Goal: Navigation & Orientation: Find specific page/section

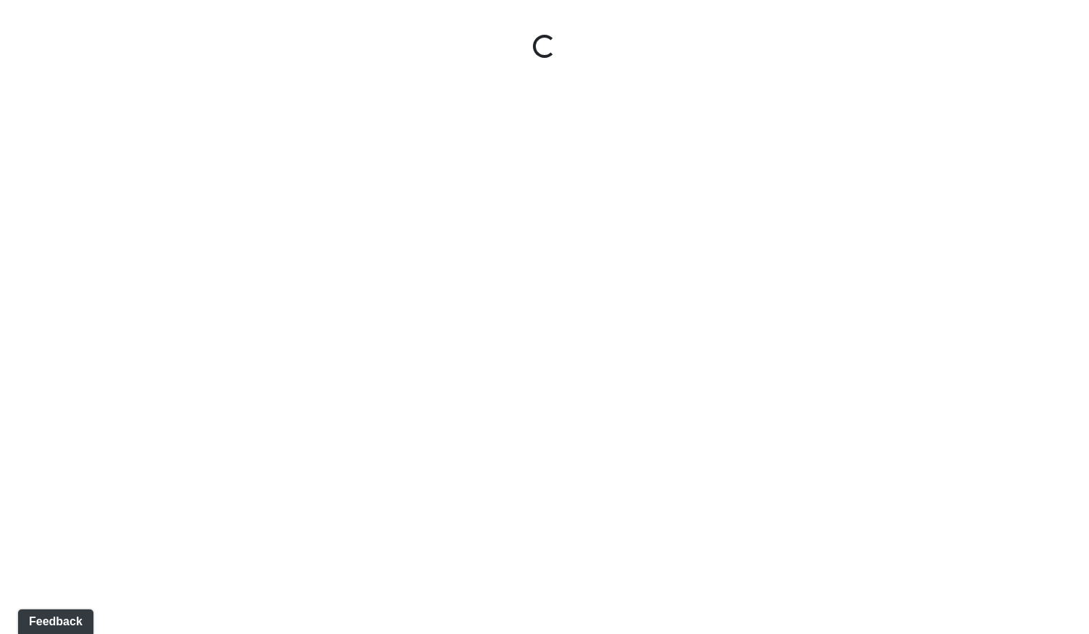
select select "cH18fr94jDTRmB5JSKNetn"
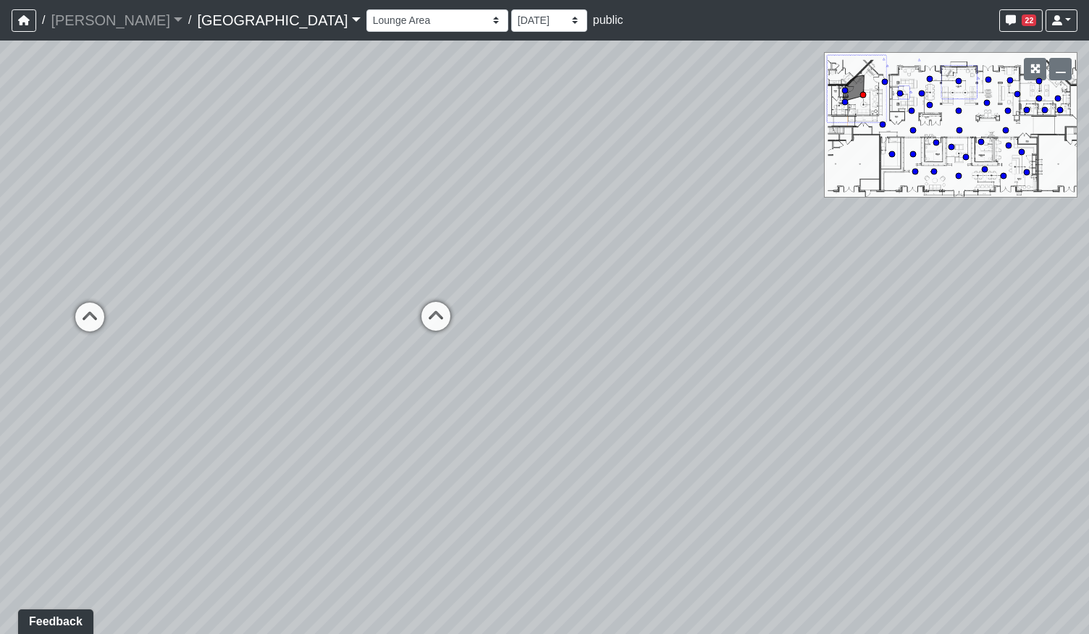
drag, startPoint x: 481, startPoint y: 376, endPoint x: 681, endPoint y: 415, distance: 204.3
click at [681, 415] on div "Loading... Podcast Room Loading... Recording Booth Loading... Clubroom - Live R…" at bounding box center [544, 338] width 1089 height 594
drag, startPoint x: 737, startPoint y: 444, endPoint x: 827, endPoint y: 424, distance: 91.9
click at [824, 427] on div "Loading... Podcast Room Loading... Recording Booth Loading... Clubroom - Live R…" at bounding box center [544, 338] width 1089 height 594
click at [1057, 66] on icon "button" at bounding box center [1060, 69] width 10 height 10
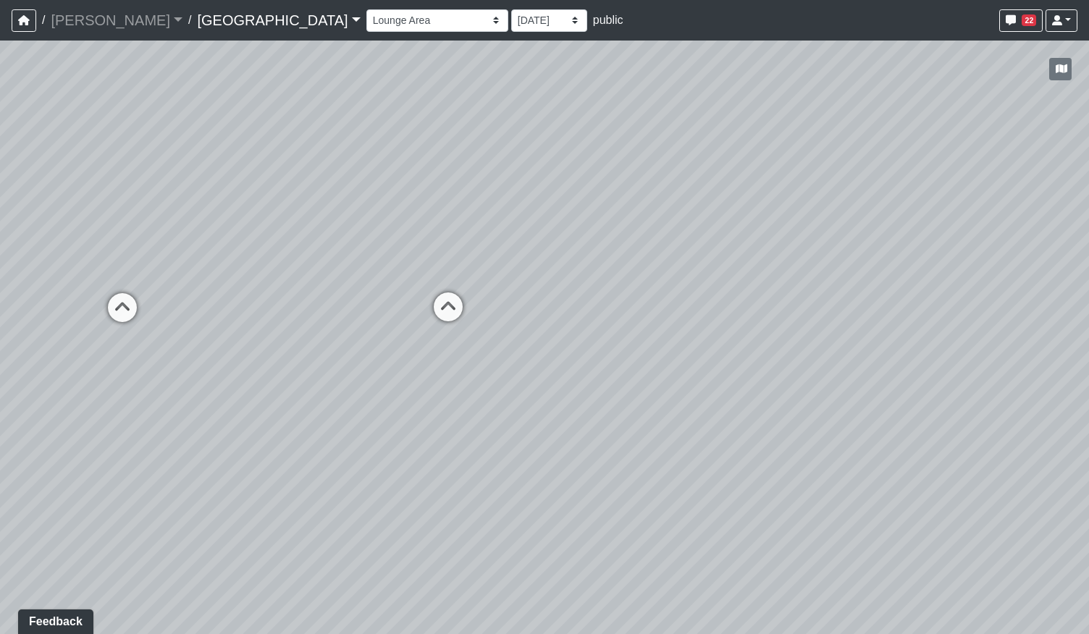
drag, startPoint x: 733, startPoint y: 374, endPoint x: 665, endPoint y: 377, distance: 68.1
click at [665, 379] on div "Loading... Podcast Room Loading... Recording Booth Loading... Clubroom - Live R…" at bounding box center [544, 338] width 1089 height 594
drag, startPoint x: 414, startPoint y: 338, endPoint x: 388, endPoint y: 340, distance: 26.1
click at [388, 340] on div "Loading... Podcast Room Loading... Recording Booth Loading... Clubroom - Live R…" at bounding box center [544, 338] width 1089 height 594
click at [197, 20] on link "[GEOGRAPHIC_DATA]" at bounding box center [278, 20] width 163 height 29
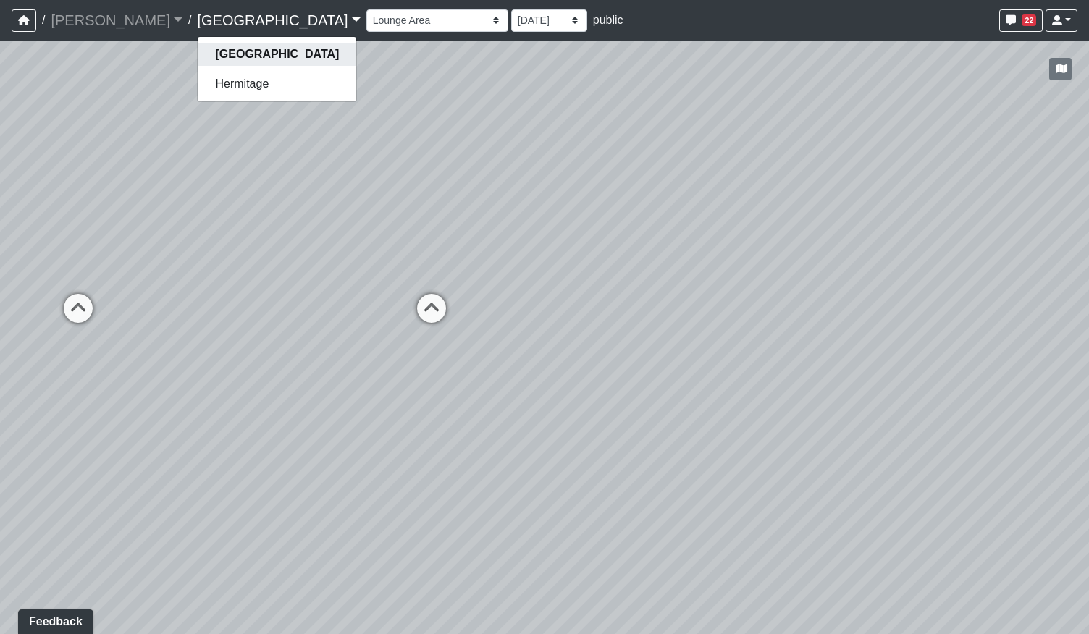
click at [215, 52] on strong "[GEOGRAPHIC_DATA]" at bounding box center [277, 54] width 124 height 12
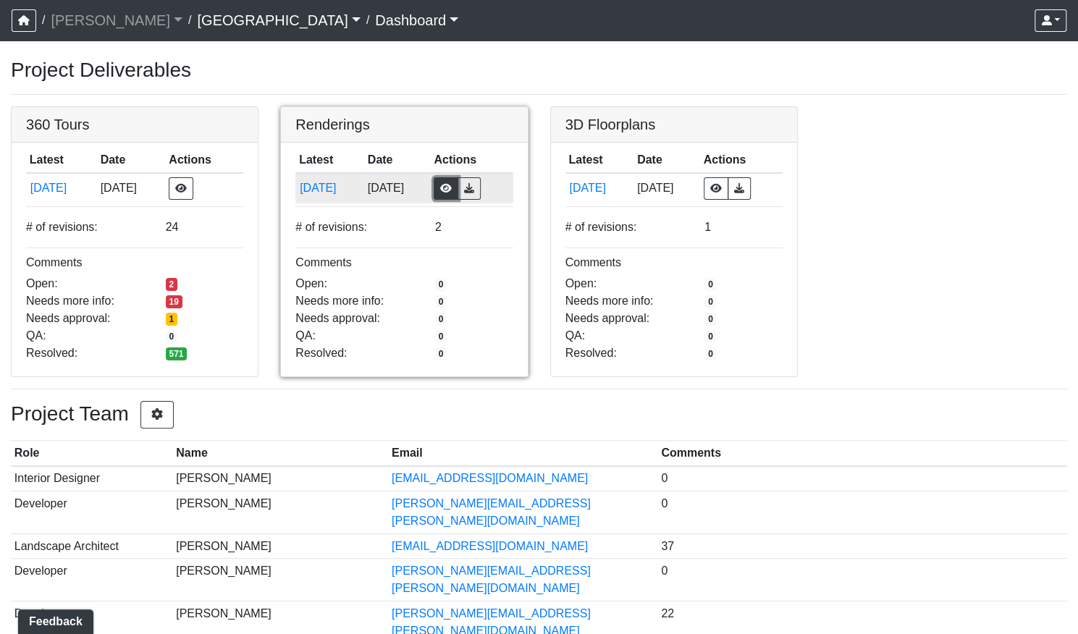
click at [453, 185] on button "button" at bounding box center [446, 188] width 25 height 22
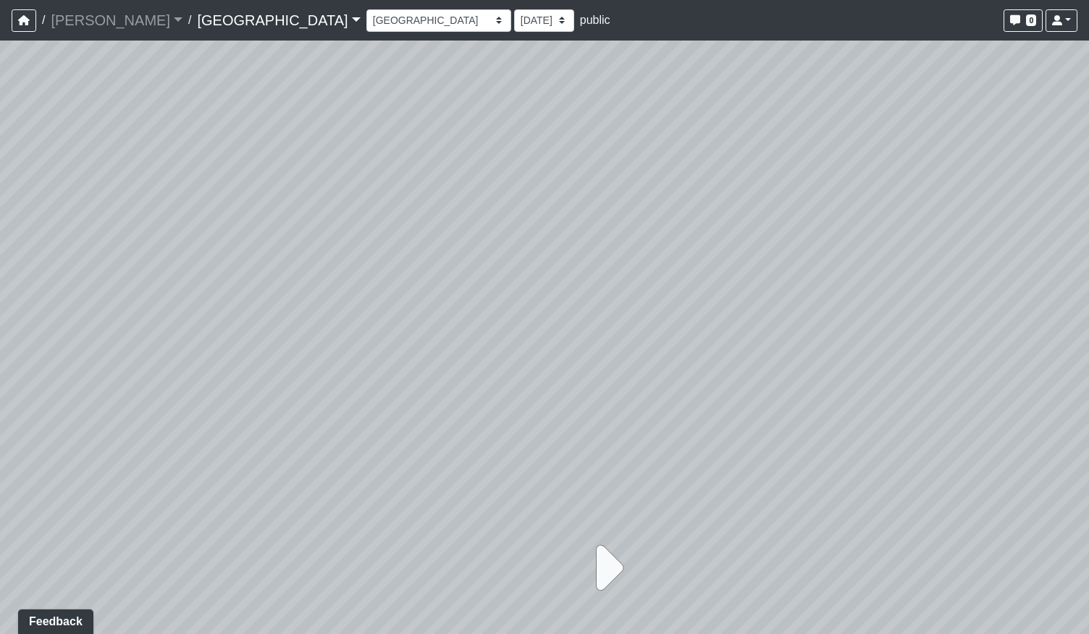
click at [601, 573] on icon at bounding box center [605, 568] width 36 height 72
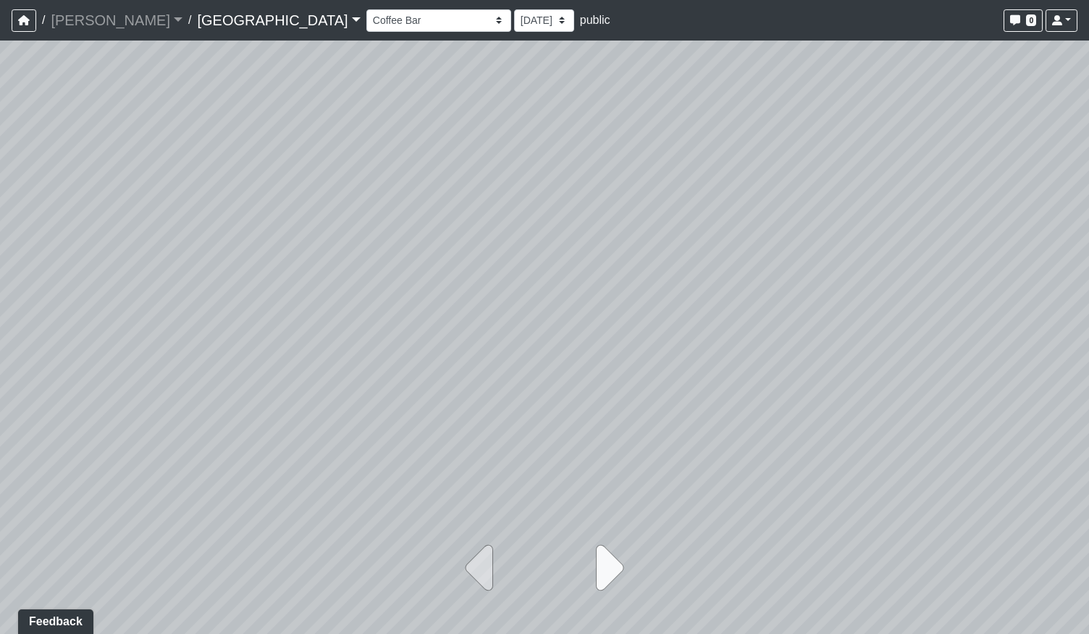
click at [601, 573] on icon at bounding box center [605, 568] width 36 height 72
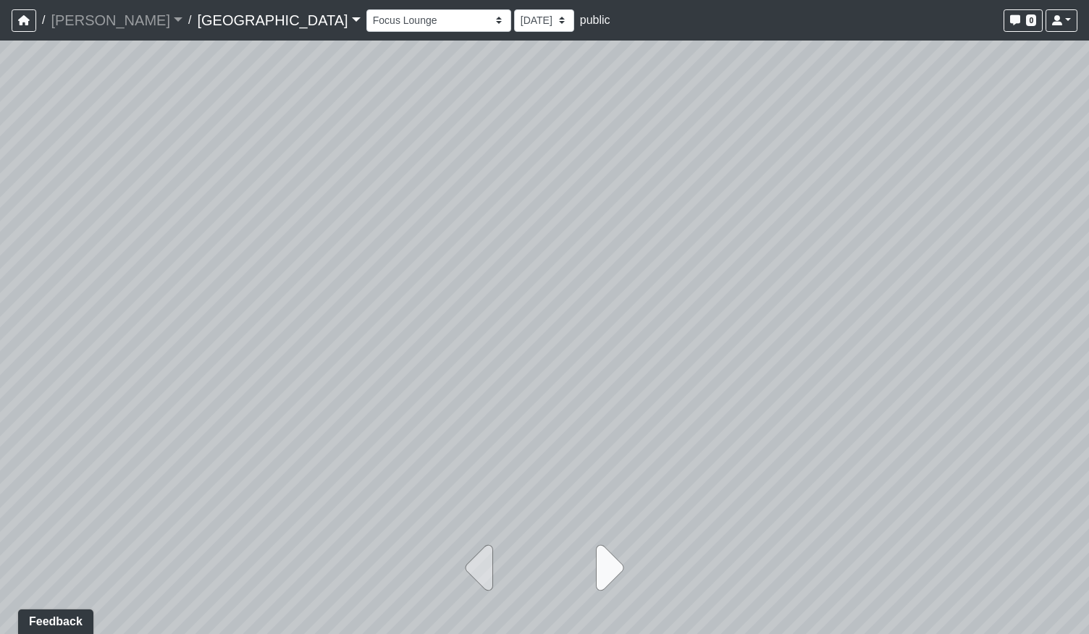
click at [601, 573] on icon at bounding box center [605, 568] width 36 height 72
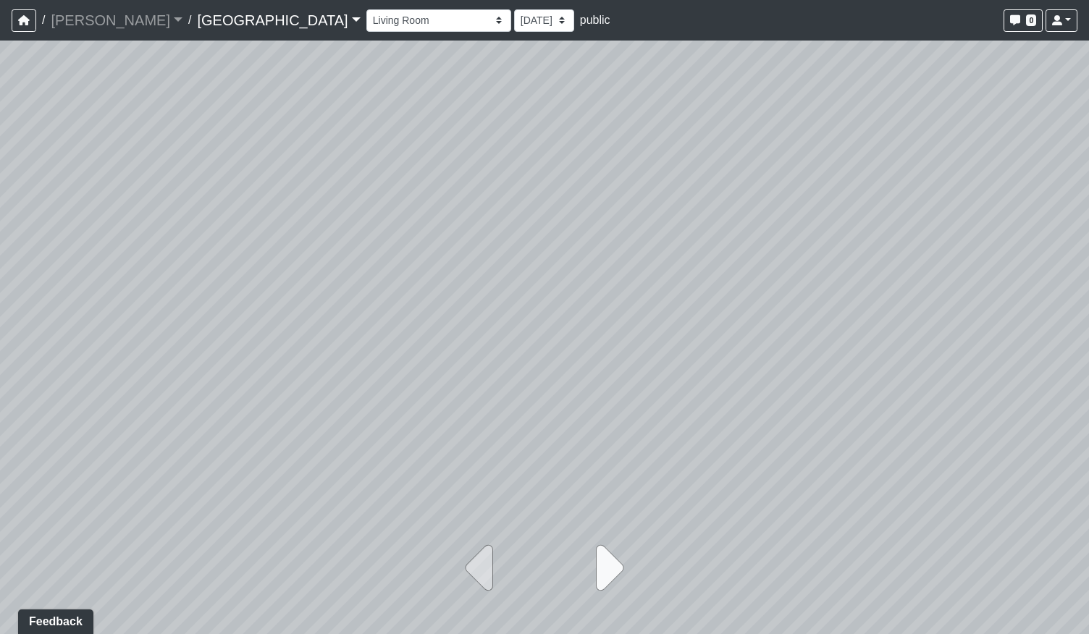
click at [601, 573] on icon at bounding box center [605, 568] width 36 height 72
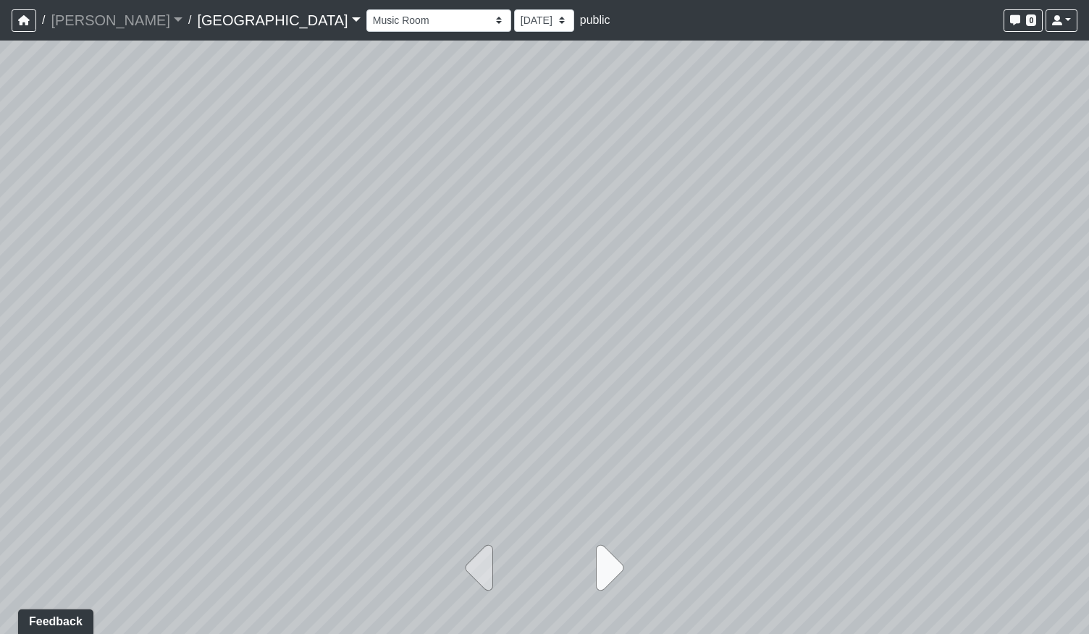
click at [601, 573] on icon at bounding box center [605, 568] width 36 height 72
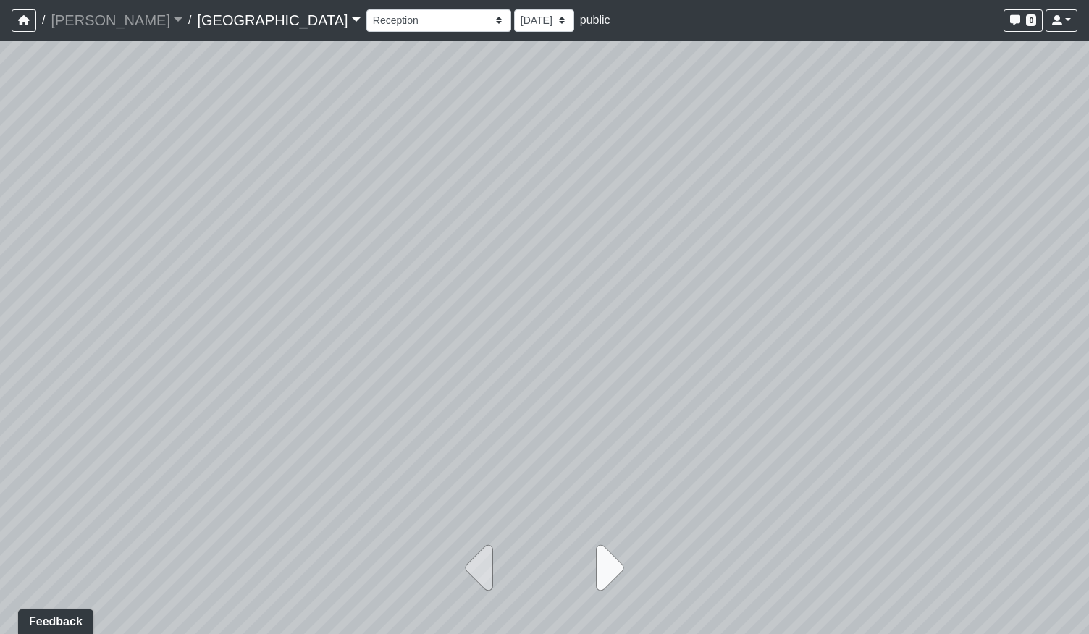
click at [601, 573] on icon at bounding box center [605, 568] width 36 height 72
select select "agnv4j3rPSobHn6454vRJj"
click at [601, 573] on div at bounding box center [544, 580] width 240 height 109
click at [229, 21] on link "[GEOGRAPHIC_DATA]" at bounding box center [278, 20] width 163 height 29
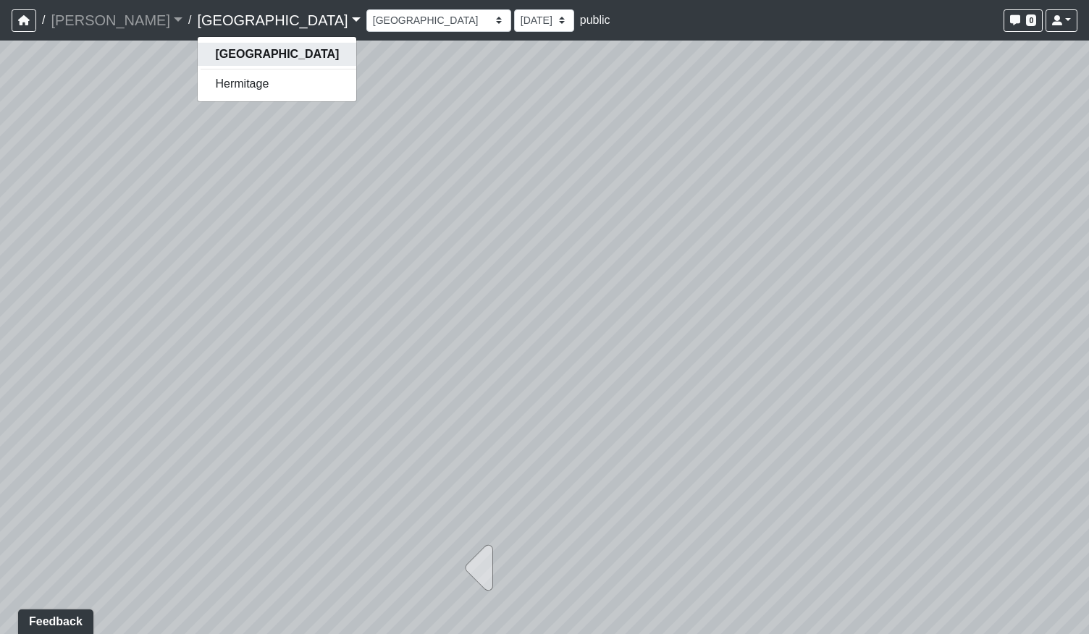
click at [215, 50] on strong "[GEOGRAPHIC_DATA]" at bounding box center [277, 54] width 124 height 12
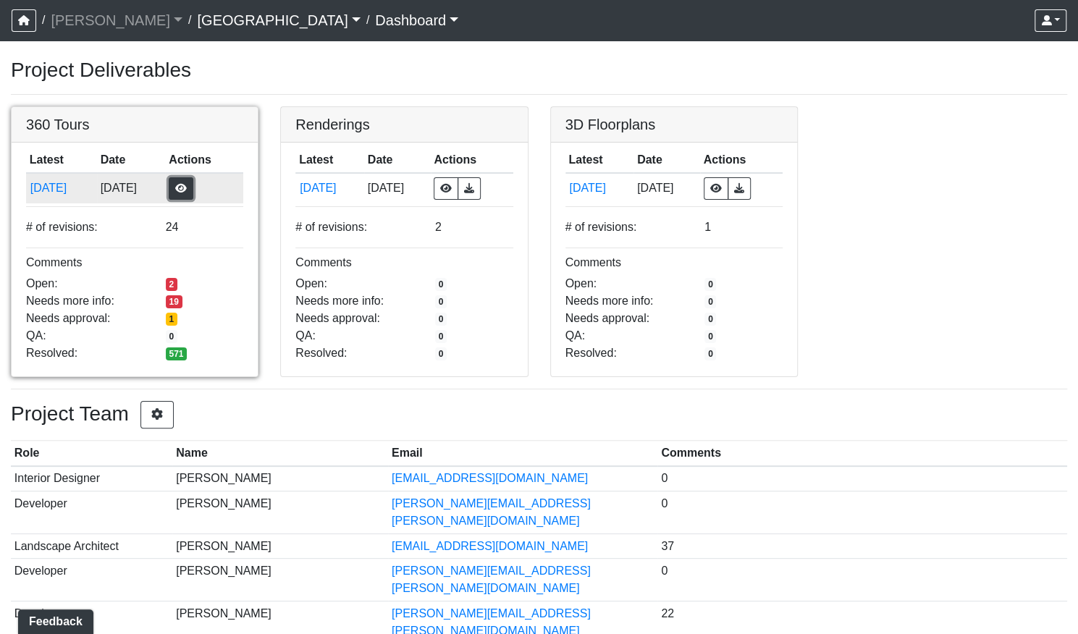
click at [193, 190] on button "button" at bounding box center [181, 188] width 25 height 22
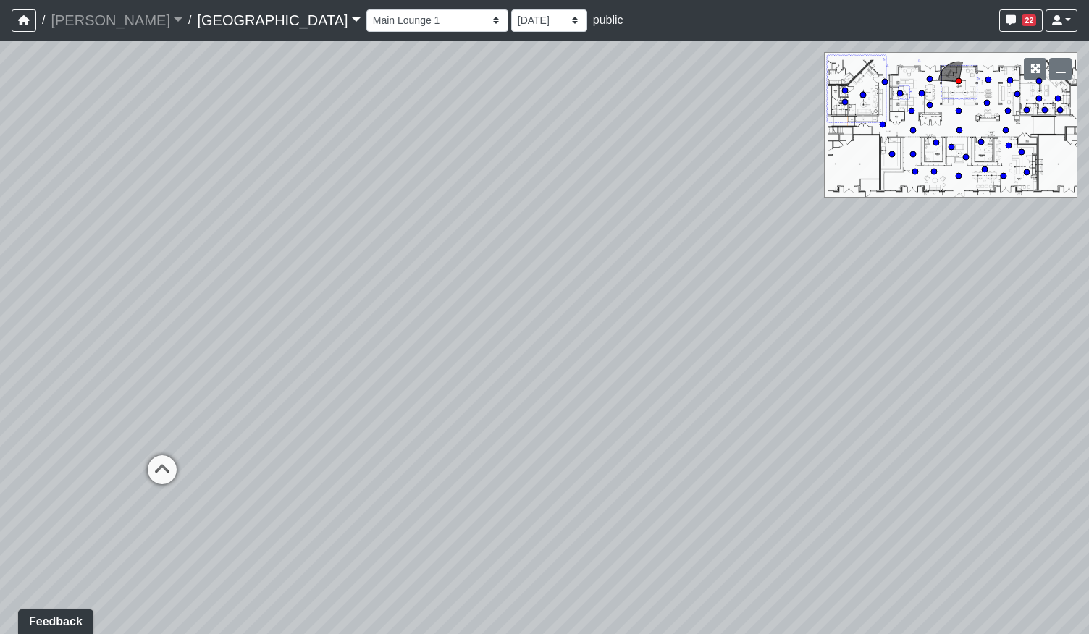
drag, startPoint x: 287, startPoint y: 336, endPoint x: 553, endPoint y: 341, distance: 265.7
click at [698, 293] on div "Loading... Pool Courtyard Entry 1 Loading... Main Lounge 2 Loading... Pool Cour…" at bounding box center [544, 338] width 1089 height 594
drag, startPoint x: 465, startPoint y: 371, endPoint x: 730, endPoint y: 453, distance: 277.3
click at [730, 453] on div "Loading... Pool Courtyard Entry 1 Loading... Main Lounge 2 Loading... Pool Cour…" at bounding box center [544, 338] width 1089 height 594
drag, startPoint x: 515, startPoint y: 363, endPoint x: 743, endPoint y: 332, distance: 229.4
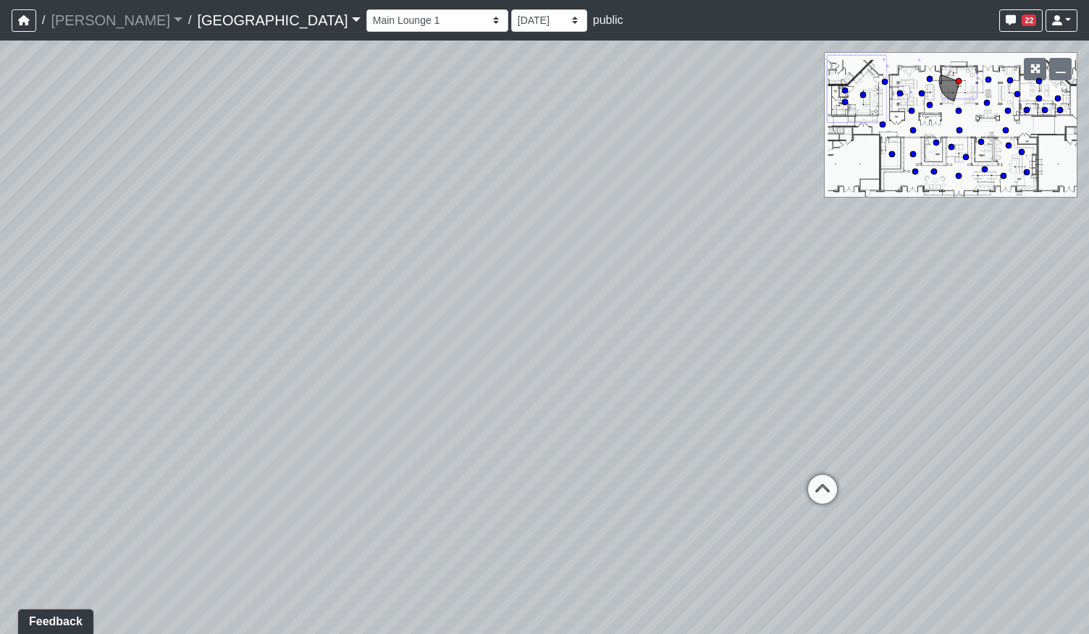
click at [743, 332] on div "Loading... Pool Courtyard Entry 1 Loading... Main Lounge 2 Loading... Pool Cour…" at bounding box center [544, 338] width 1089 height 594
drag, startPoint x: 787, startPoint y: 352, endPoint x: 326, endPoint y: 373, distance: 461.6
click at [326, 373] on div "Loading... Pool Courtyard Entry 1 Loading... Main Lounge 2 Loading... Pool Cour…" at bounding box center [544, 338] width 1089 height 594
click at [596, 452] on icon at bounding box center [594, 460] width 43 height 43
drag, startPoint x: 474, startPoint y: 402, endPoint x: 667, endPoint y: 380, distance: 194.5
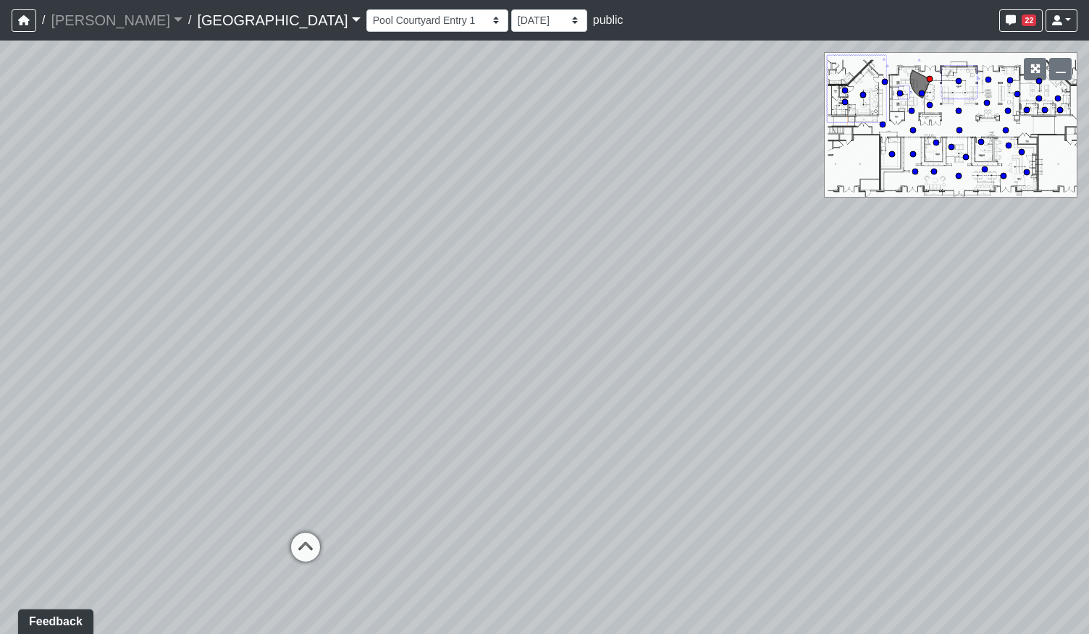
click at [667, 380] on div "Loading... Pool Courtyard Entry 1 Loading... Main Lounge 2 Loading... Pool Cour…" at bounding box center [544, 338] width 1089 height 594
click at [863, 95] on circle at bounding box center [863, 95] width 6 height 6
select select "cH18fr94jDTRmB5JSKNetn"
drag, startPoint x: 526, startPoint y: 489, endPoint x: 319, endPoint y: 457, distance: 209.5
click at [277, 477] on div "Loading... Pool Courtyard Entry 1 Loading... Main Lounge 2 Loading... Pool Cour…" at bounding box center [544, 338] width 1089 height 594
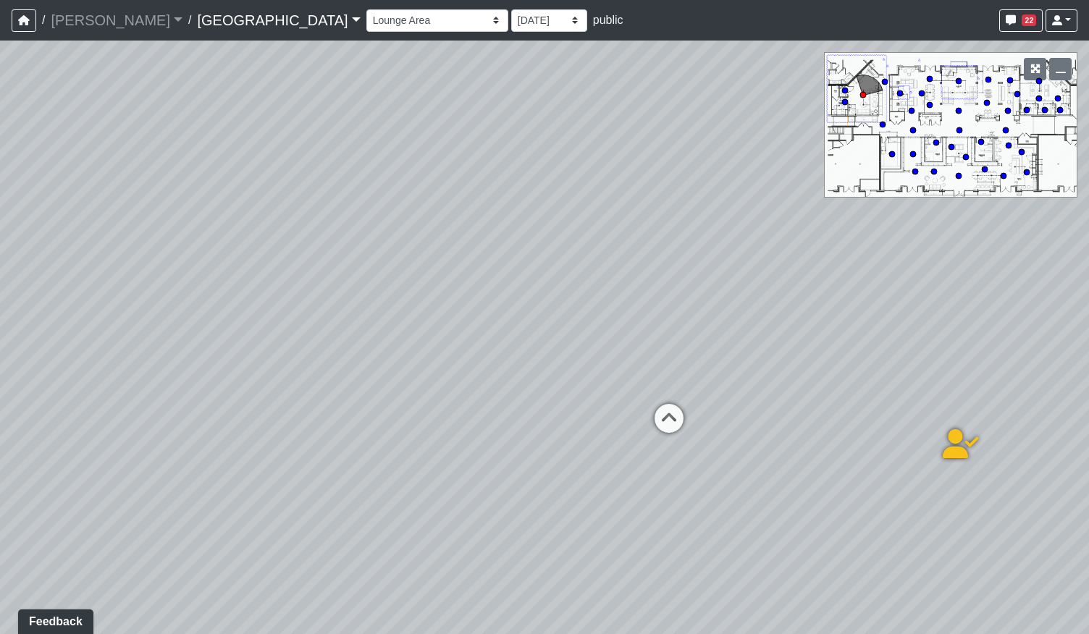
drag, startPoint x: 508, startPoint y: 473, endPoint x: 455, endPoint y: 363, distance: 122.4
click at [448, 372] on div "Loading... Pool Courtyard Entry 1 Loading... Main Lounge 2 Loading... Pool Cour…" at bounding box center [544, 338] width 1089 height 594
drag, startPoint x: 312, startPoint y: 415, endPoint x: 634, endPoint y: 418, distance: 322.2
click at [634, 418] on div "Loading... Pool Courtyard Entry 1 Loading... Main Lounge 2 Loading... Pool Cour…" at bounding box center [544, 338] width 1089 height 594
drag, startPoint x: 527, startPoint y: 408, endPoint x: 559, endPoint y: 377, distance: 44.5
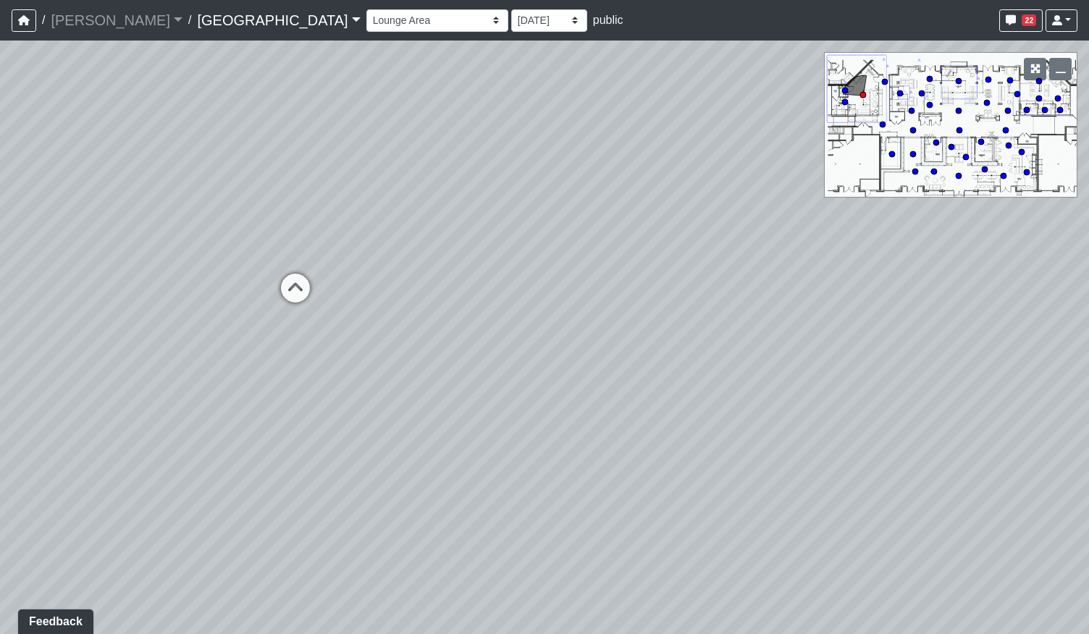
click at [559, 377] on div "Loading... Pool Courtyard Entry 1 Loading... Main Lounge 2 Loading... Pool Cour…" at bounding box center [544, 338] width 1089 height 594
drag, startPoint x: 235, startPoint y: 430, endPoint x: 157, endPoint y: 484, distance: 94.6
click at [157, 484] on div "Loading... Pool Courtyard Entry 1 Loading... Main Lounge 2 Loading... Pool Cour…" at bounding box center [544, 338] width 1089 height 594
drag, startPoint x: 625, startPoint y: 458, endPoint x: 238, endPoint y: 457, distance: 386.6
click at [246, 457] on div "Loading... Pool Courtyard Entry 1 Loading... Main Lounge 2 Loading... Pool Cour…" at bounding box center [544, 338] width 1089 height 594
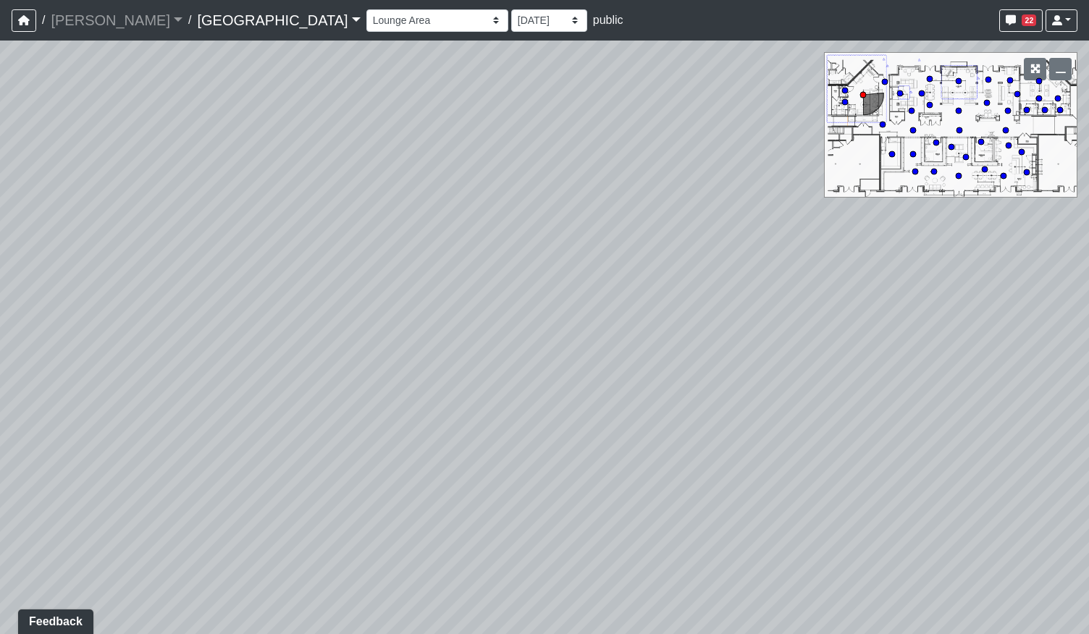
drag, startPoint x: 654, startPoint y: 450, endPoint x: 284, endPoint y: 471, distance: 371.2
click at [315, 471] on div "Loading... Pool Courtyard Entry 1 Loading... Main Lounge 2 Loading... Pool Cour…" at bounding box center [544, 338] width 1089 height 594
drag, startPoint x: 824, startPoint y: 479, endPoint x: 517, endPoint y: 424, distance: 311.7
click at [534, 427] on div "Loading... Pool Courtyard Entry 1 Loading... Main Lounge 2 Loading... Pool Cour…" at bounding box center [544, 338] width 1089 height 594
drag, startPoint x: 515, startPoint y: 461, endPoint x: 343, endPoint y: 479, distance: 173.2
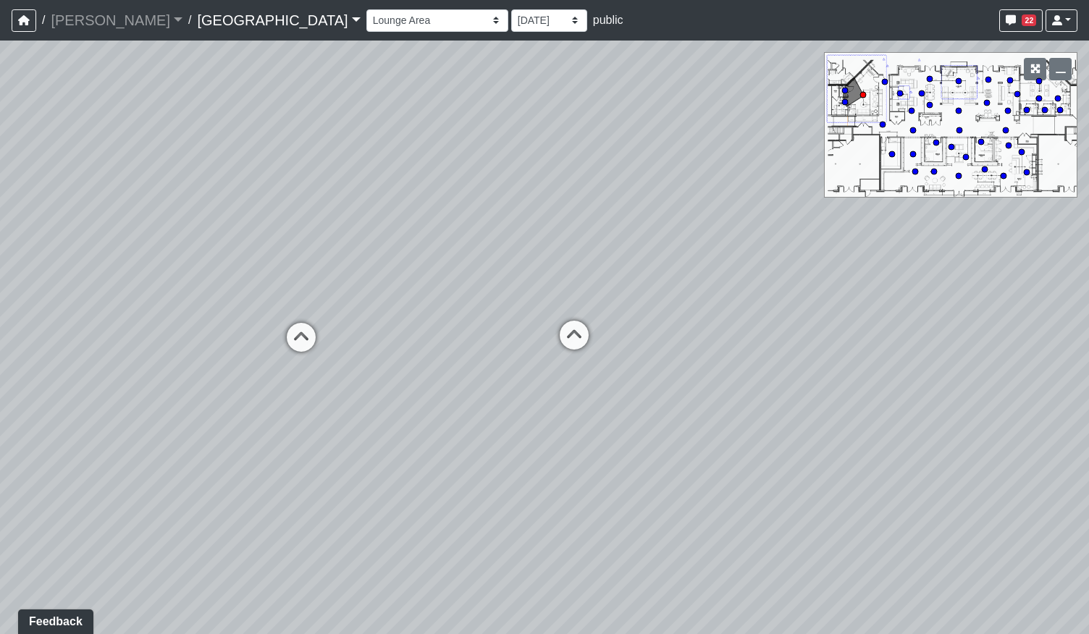
click at [343, 479] on div "Loading... Pool Courtyard Entry 1 Loading... Main Lounge 2 Loading... Pool Cour…" at bounding box center [544, 338] width 1089 height 594
drag, startPoint x: 683, startPoint y: 484, endPoint x: 406, endPoint y: 455, distance: 278.8
click at [406, 455] on div "Loading... Pool Courtyard Entry 1 Loading... Main Lounge 2 Loading... Pool Cour…" at bounding box center [544, 338] width 1089 height 594
drag, startPoint x: 382, startPoint y: 406, endPoint x: 508, endPoint y: 337, distance: 143.9
click at [508, 337] on div "Loading... Pool Courtyard Entry 1 Loading... Main Lounge 2 Loading... Pool Cour…" at bounding box center [544, 338] width 1089 height 594
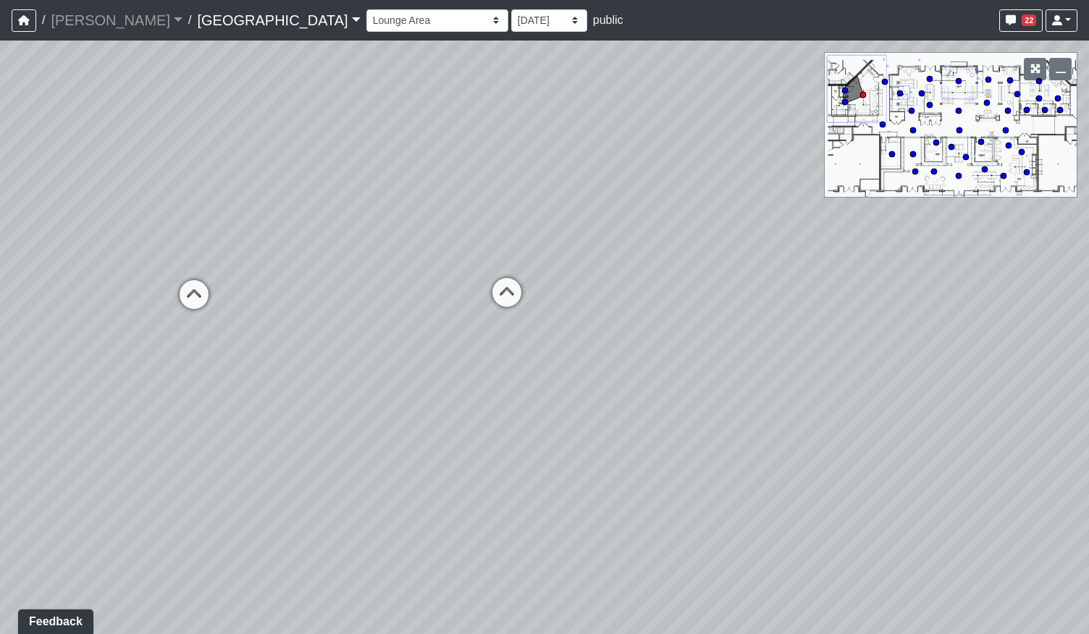
drag, startPoint x: 245, startPoint y: 354, endPoint x: 553, endPoint y: 409, distance: 313.3
click at [397, 409] on div "Loading... Pool Courtyard Entry 1 Loading... Main Lounge 2 Loading... Pool Cour…" at bounding box center [544, 338] width 1089 height 594
drag, startPoint x: 808, startPoint y: 413, endPoint x: 740, endPoint y: 352, distance: 91.3
click at [740, 352] on div "Loading... Pool Courtyard Entry 1 Loading... Main Lounge 2 Loading... Pool Cour…" at bounding box center [544, 338] width 1089 height 594
drag, startPoint x: 740, startPoint y: 345, endPoint x: 694, endPoint y: 369, distance: 52.1
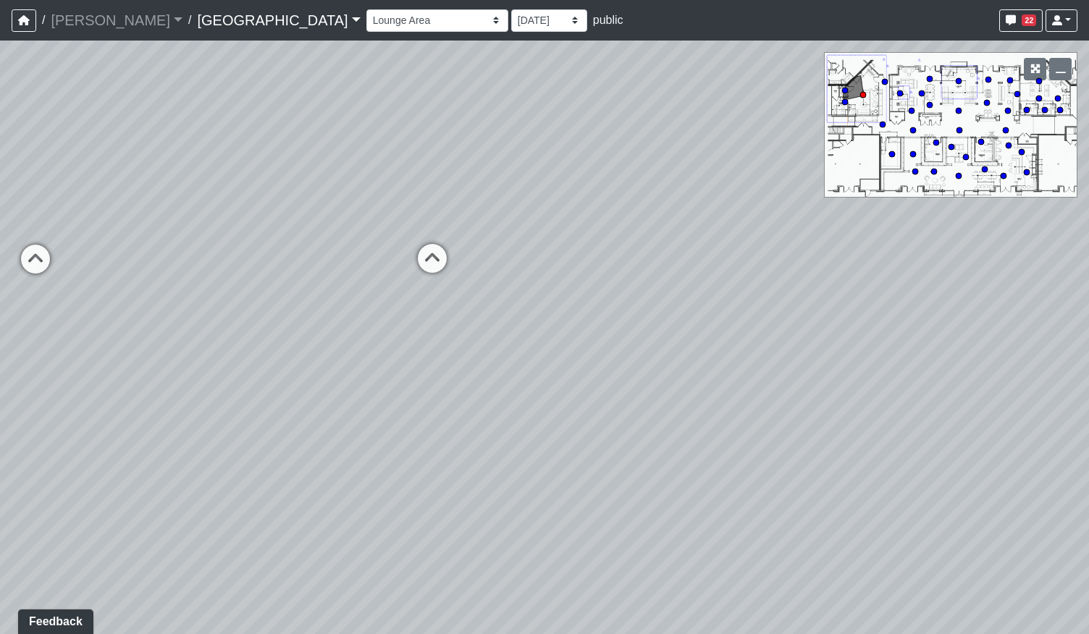
click at [694, 370] on div "Loading... Pool Courtyard Entry 1 Loading... Main Lounge 2 Loading... Pool Cour…" at bounding box center [544, 338] width 1089 height 594
drag, startPoint x: 782, startPoint y: 266, endPoint x: 502, endPoint y: 296, distance: 281.0
click at [502, 296] on div "Loading... Pool Courtyard Entry 1 Loading... Main Lounge 2 Loading... Pool Cour…" at bounding box center [544, 338] width 1089 height 594
drag, startPoint x: 361, startPoint y: 226, endPoint x: 527, endPoint y: 209, distance: 167.3
click at [527, 209] on div "Loading... Pool Courtyard Entry 1 Loading... Main Lounge 2 Loading... Pool Cour…" at bounding box center [544, 338] width 1089 height 594
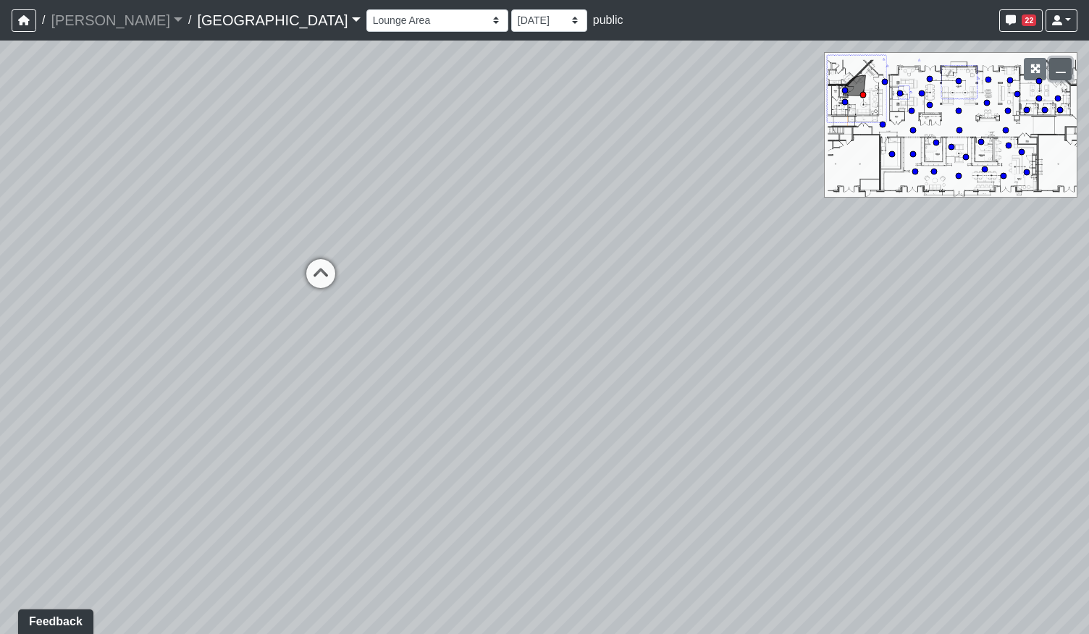
click at [1058, 70] on icon "button" at bounding box center [1060, 69] width 10 height 10
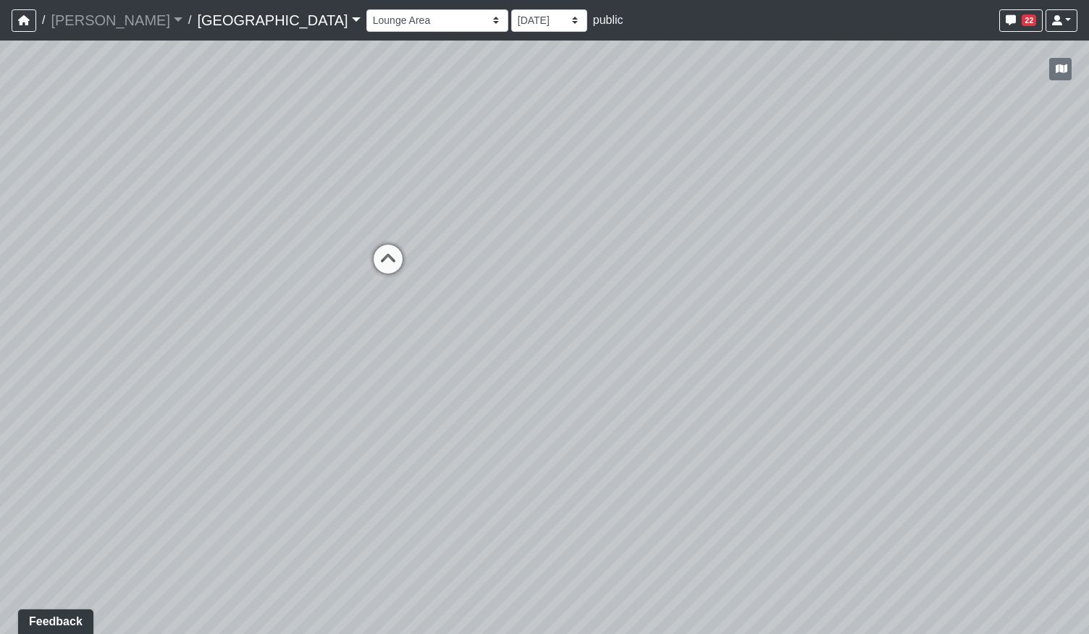
drag, startPoint x: 355, startPoint y: 556, endPoint x: 434, endPoint y: 537, distance: 81.1
click at [434, 537] on div "Loading... Pool Courtyard Entry 1 Loading... Main Lounge 2 Loading... Pool Cour…" at bounding box center [544, 338] width 1089 height 594
drag, startPoint x: 426, startPoint y: 554, endPoint x: 416, endPoint y: 515, distance: 40.4
click at [416, 515] on div "Loading... Pool Courtyard Entry 1 Loading... Main Lounge 2 Loading... Pool Cour…" at bounding box center [544, 338] width 1089 height 594
drag, startPoint x: 414, startPoint y: 484, endPoint x: 443, endPoint y: 538, distance: 60.9
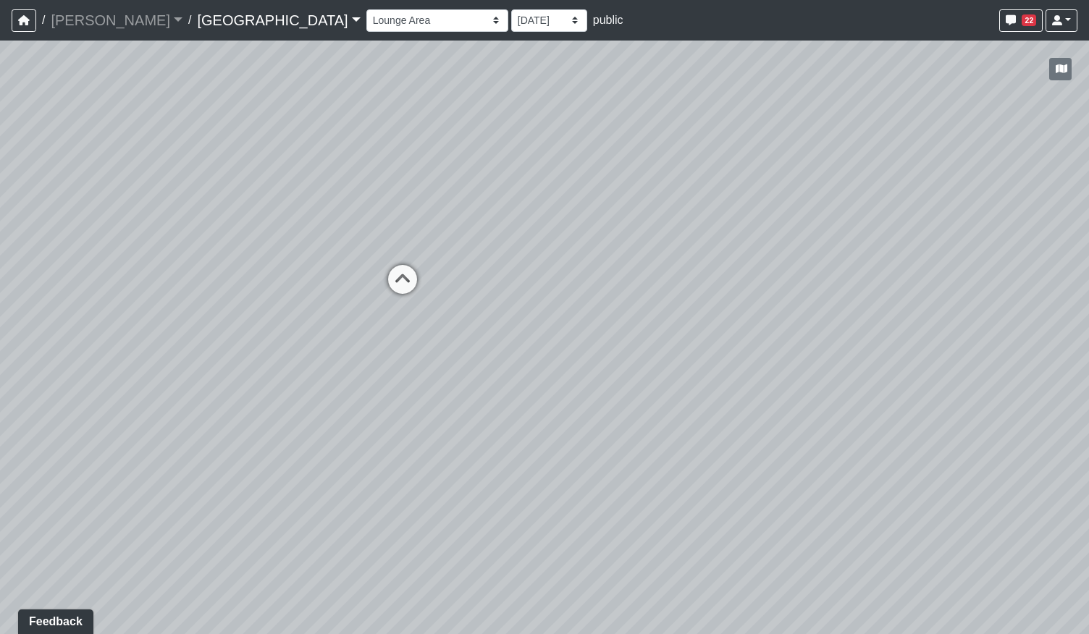
click at [442, 541] on div "Loading... Pool Courtyard Entry 1 Loading... Main Lounge 2 Loading... Pool Cour…" at bounding box center [544, 338] width 1089 height 594
drag, startPoint x: 443, startPoint y: 546, endPoint x: 444, endPoint y: 499, distance: 47.1
click at [444, 499] on div "Loading... Pool Courtyard Entry 1 Loading... Main Lounge 2 Loading... Pool Cour…" at bounding box center [544, 338] width 1089 height 594
drag, startPoint x: 444, startPoint y: 491, endPoint x: 444, endPoint y: 522, distance: 31.1
click at [444, 522] on div "Loading... Pool Courtyard Entry 1 Loading... Main Lounge 2 Loading... Pool Cour…" at bounding box center [544, 338] width 1089 height 594
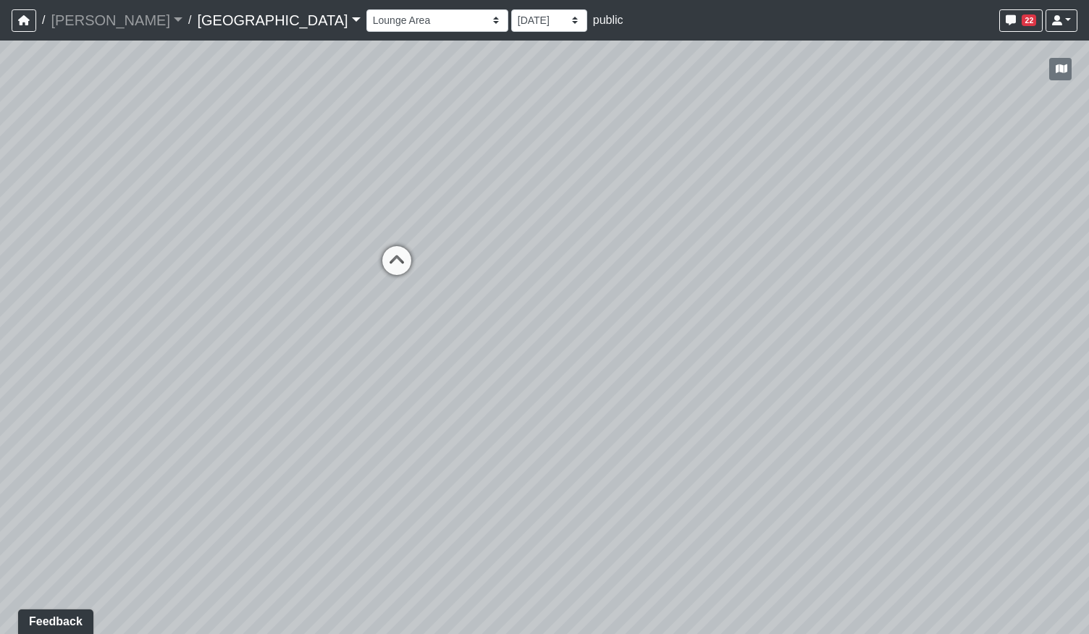
click at [436, 521] on div "Loading... Pool Courtyard Entry 1 Loading... Main Lounge 2 Loading... Pool Cour…" at bounding box center [544, 338] width 1089 height 594
drag, startPoint x: 434, startPoint y: 492, endPoint x: 433, endPoint y: 504, distance: 12.4
click at [433, 504] on div "Loading... Pool Courtyard Entry 1 Loading... Main Lounge 2 Loading... Pool Cour…" at bounding box center [544, 338] width 1089 height 594
drag, startPoint x: 587, startPoint y: 402, endPoint x: 623, endPoint y: 418, distance: 38.9
click at [623, 418] on div "Loading... Pool Courtyard Entry 1 Loading... Main Lounge 2 Loading... Pool Cour…" at bounding box center [544, 338] width 1089 height 594
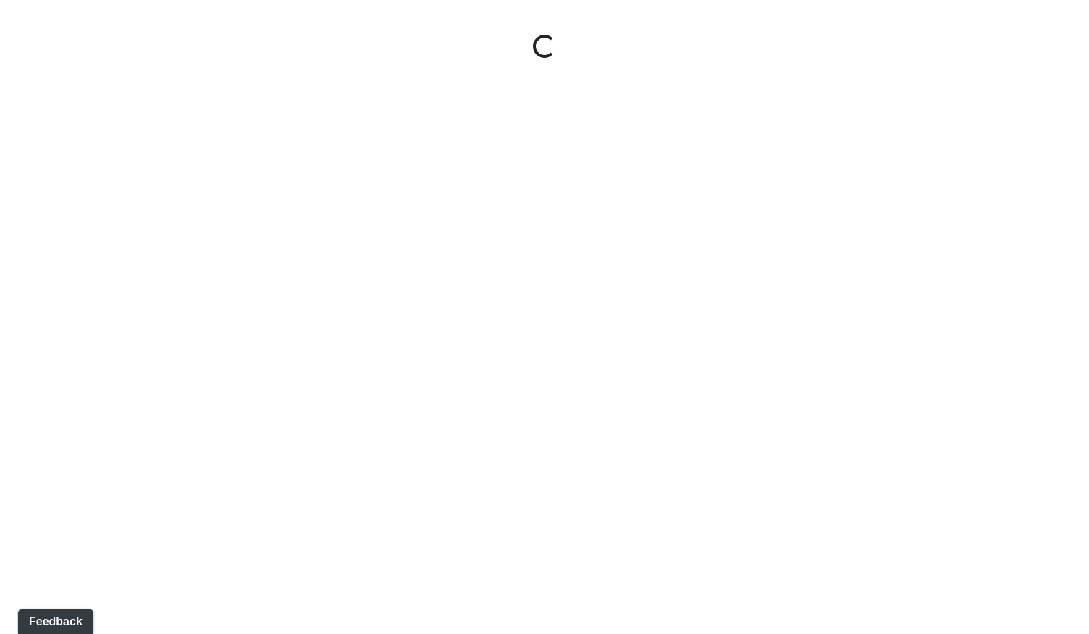
select select "cH18fr94jDTRmB5JSKNetn"
